Goal: Task Accomplishment & Management: Manage account settings

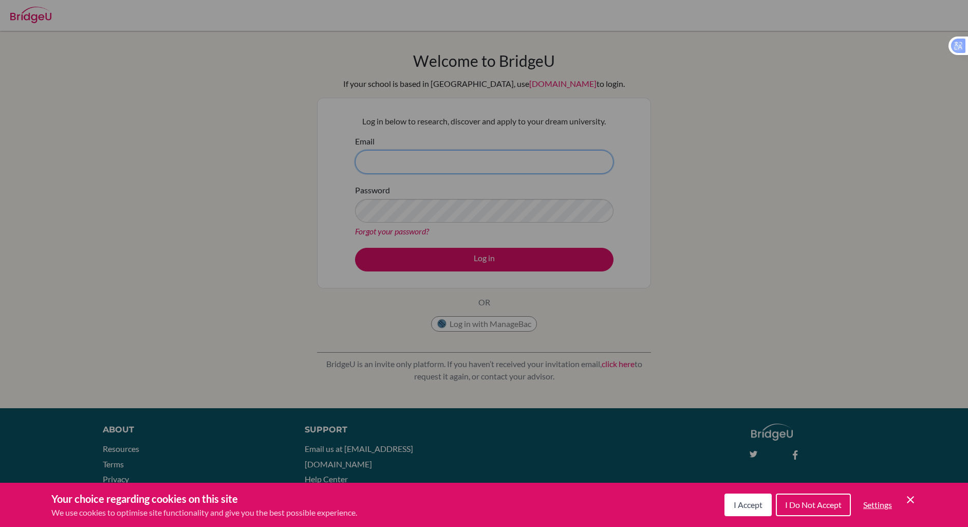
type input "[PERSON_NAME][EMAIL_ADDRESS][PERSON_NAME][DOMAIN_NAME]"
click at [748, 502] on span "I Accept" at bounding box center [748, 504] width 29 height 10
